Goal: Find specific page/section: Find specific page/section

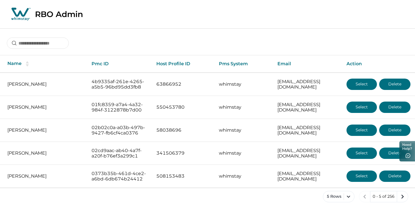
click at [23, 51] on div "Name Pmc ID Host Profile ID Pms System Email Action Andrii Tolokonnikov 4b9335a…" at bounding box center [207, 119] width 415 height 183
click at [27, 47] on input at bounding box center [38, 43] width 62 height 11
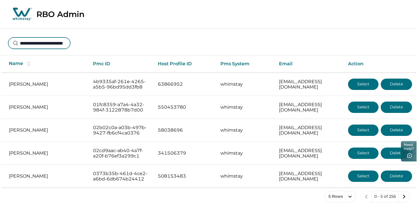
scroll to position [0, 17]
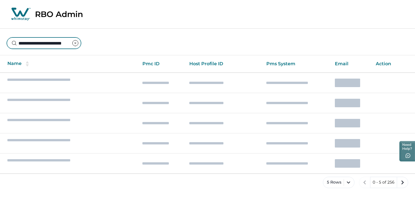
type input "**********"
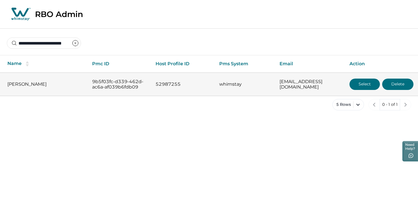
scroll to position [0, 0]
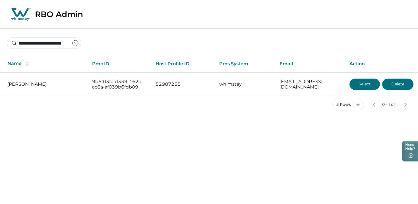
click at [321, 15] on div "RBO Admin" at bounding box center [209, 14] width 418 height 29
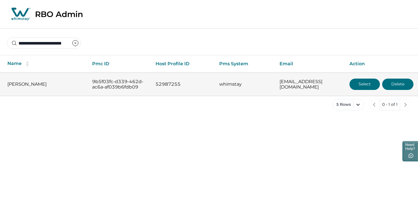
click at [358, 86] on button "Select" at bounding box center [364, 84] width 30 height 11
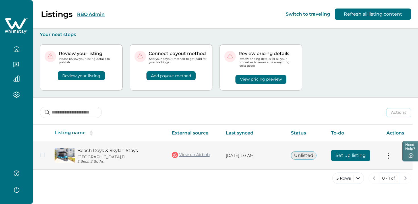
click at [121, 150] on link "Beach Days & Skylah Stays" at bounding box center [119, 150] width 85 height 5
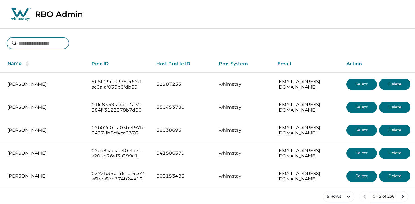
click at [42, 44] on input at bounding box center [38, 43] width 62 height 11
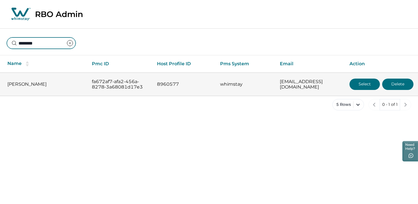
type input "********"
drag, startPoint x: 30, startPoint y: 84, endPoint x: 1, endPoint y: 84, distance: 28.7
click at [1, 84] on td "[PERSON_NAME]" at bounding box center [43, 84] width 87 height 23
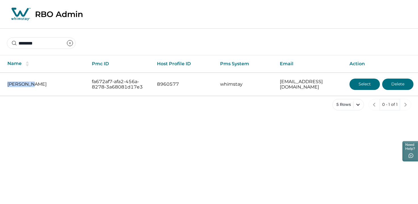
copy p "[PERSON_NAME]"
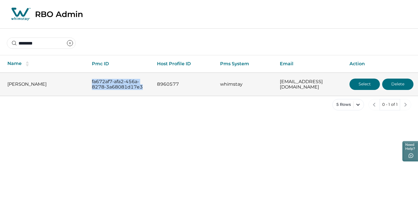
drag, startPoint x: 143, startPoint y: 88, endPoint x: 91, endPoint y: 83, distance: 51.7
click at [92, 83] on p "fa672af7-afa2-456a-8278-3a68081d17e3" at bounding box center [120, 84] width 56 height 11
copy p "fa672af7-afa2-456a-8278-3a68081d17e3"
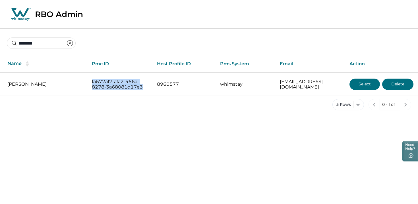
click at [73, 43] on icon "clear input" at bounding box center [70, 43] width 7 height 7
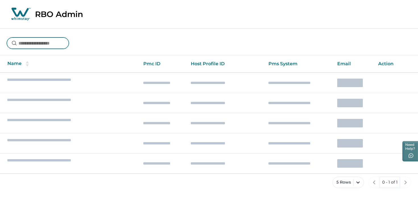
click at [66, 42] on input at bounding box center [38, 43] width 62 height 11
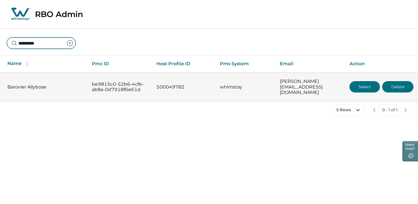
type input "********"
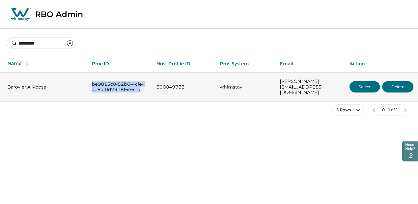
drag, startPoint x: 140, startPoint y: 89, endPoint x: 89, endPoint y: 81, distance: 52.1
click at [89, 81] on td "be9815c0-52b6-4cfe-ab8a-0d7918f6e61d" at bounding box center [119, 87] width 65 height 28
copy p "be9815c0-52b6-4cfe-ab8a-0d7918f6e61d"
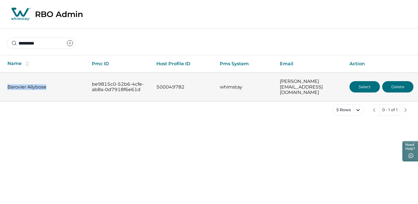
drag, startPoint x: 48, startPoint y: 85, endPoint x: 1, endPoint y: 85, distance: 47.8
click at [1, 85] on td "Barovier Allybose" at bounding box center [43, 87] width 87 height 28
copy p "Barovier Allybose"
